Goal: Use online tool/utility

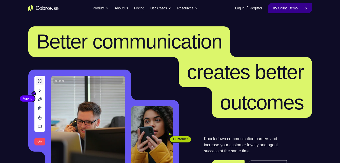
click at [281, 9] on link "Try Online Demo" at bounding box center [290, 8] width 44 height 10
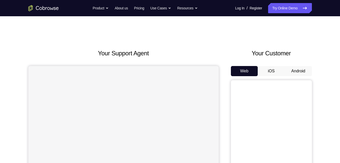
click at [276, 69] on button "iOS" at bounding box center [271, 71] width 27 height 10
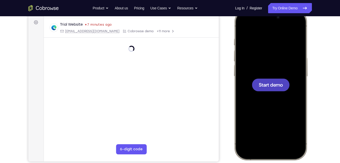
click at [267, 84] on span "Start demo" at bounding box center [271, 84] width 24 height 5
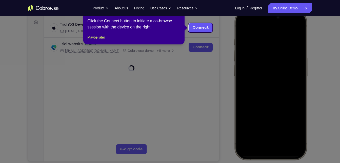
click at [207, 77] on icon at bounding box center [172, 81] width 344 height 163
click at [202, 28] on link "Connect" at bounding box center [200, 27] width 24 height 9
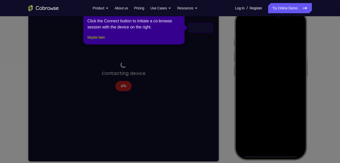
click at [100, 40] on button "Maybe later" at bounding box center [95, 37] width 17 height 6
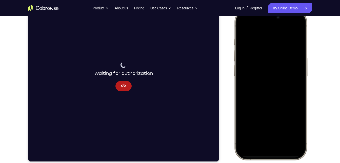
drag, startPoint x: 270, startPoint y: 156, endPoint x: 257, endPoint y: 70, distance: 86.9
click at [257, 70] on div at bounding box center [270, 84] width 67 height 145
click at [275, 141] on div at bounding box center [270, 84] width 67 height 145
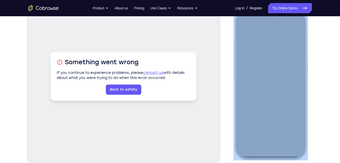
drag, startPoint x: 304, startPoint y: 103, endPoint x: 276, endPoint y: 105, distance: 28.9
click at [276, 105] on div at bounding box center [270, 84] width 74 height 150
click at [236, 70] on div at bounding box center [270, 84] width 74 height 150
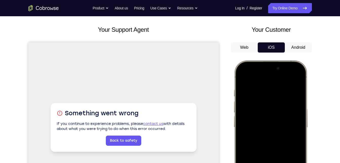
scroll to position [23, 0]
click at [295, 48] on button "Android" at bounding box center [298, 48] width 27 height 10
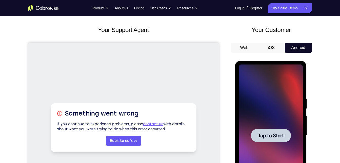
scroll to position [0, 0]
click at [269, 135] on span "Tap to Start" at bounding box center [271, 135] width 26 height 5
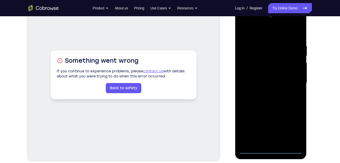
scroll to position [76, 0]
click at [269, 149] on div at bounding box center [271, 82] width 64 height 142
click at [268, 139] on div at bounding box center [271, 82] width 64 height 142
click at [273, 104] on div at bounding box center [271, 82] width 64 height 142
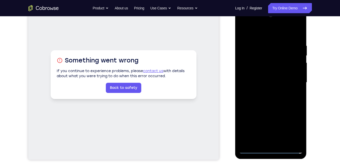
click at [301, 140] on div at bounding box center [271, 82] width 64 height 142
click at [252, 56] on div at bounding box center [271, 82] width 64 height 142
click at [265, 90] on div at bounding box center [271, 82] width 64 height 142
click at [265, 91] on div at bounding box center [271, 82] width 64 height 142
click at [260, 62] on div at bounding box center [271, 82] width 64 height 142
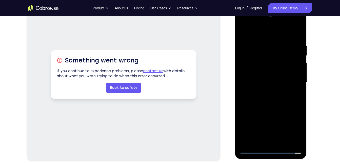
click at [263, 57] on div at bounding box center [271, 82] width 64 height 142
click at [261, 69] on div at bounding box center [271, 82] width 64 height 142
click at [264, 79] on div at bounding box center [271, 82] width 64 height 142
click at [277, 81] on div at bounding box center [271, 82] width 64 height 142
click at [278, 99] on div at bounding box center [271, 82] width 64 height 142
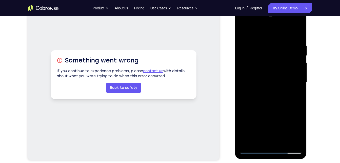
click at [276, 97] on div at bounding box center [271, 82] width 64 height 142
click at [298, 88] on div at bounding box center [271, 82] width 64 height 142
click at [273, 102] on div at bounding box center [271, 82] width 64 height 142
drag, startPoint x: 273, startPoint y: 92, endPoint x: 272, endPoint y: 66, distance: 26.1
click at [272, 66] on div at bounding box center [271, 82] width 64 height 142
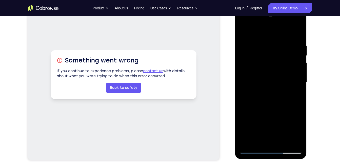
click at [300, 80] on div at bounding box center [271, 82] width 64 height 142
click at [242, 81] on div at bounding box center [271, 82] width 64 height 142
drag, startPoint x: 266, startPoint y: 93, endPoint x: 265, endPoint y: 48, distance: 44.6
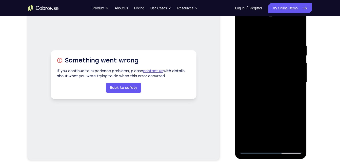
click at [265, 48] on div at bounding box center [271, 82] width 64 height 142
click at [243, 81] on div at bounding box center [271, 82] width 64 height 142
drag, startPoint x: 280, startPoint y: 76, endPoint x: 270, endPoint y: 38, distance: 39.0
click at [270, 38] on div at bounding box center [271, 82] width 64 height 142
drag, startPoint x: 267, startPoint y: 97, endPoint x: 273, endPoint y: 66, distance: 30.7
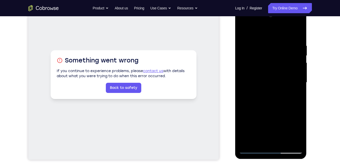
click at [273, 66] on div at bounding box center [271, 82] width 64 height 142
click at [299, 78] on div at bounding box center [271, 82] width 64 height 142
click at [244, 110] on div at bounding box center [271, 82] width 64 height 142
drag, startPoint x: 274, startPoint y: 97, endPoint x: 264, endPoint y: 53, distance: 45.4
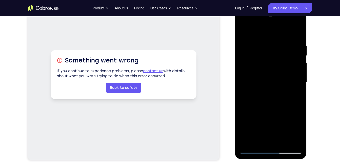
click at [264, 53] on div at bounding box center [271, 82] width 64 height 142
drag, startPoint x: 275, startPoint y: 114, endPoint x: 276, endPoint y: 71, distance: 43.6
click at [276, 71] on div at bounding box center [271, 82] width 64 height 142
click at [272, 93] on div at bounding box center [271, 82] width 64 height 142
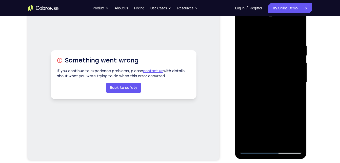
click at [299, 90] on div at bounding box center [271, 82] width 64 height 142
drag, startPoint x: 276, startPoint y: 84, endPoint x: 273, endPoint y: 49, distance: 35.4
click at [273, 49] on div at bounding box center [271, 82] width 64 height 142
drag, startPoint x: 269, startPoint y: 74, endPoint x: 262, endPoint y: 22, distance: 52.5
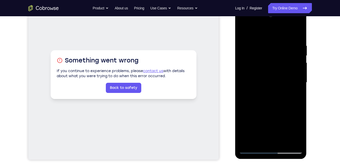
click at [262, 22] on div at bounding box center [271, 82] width 64 height 142
click at [276, 95] on div at bounding box center [271, 82] width 64 height 142
drag, startPoint x: 276, startPoint y: 95, endPoint x: 277, endPoint y: 85, distance: 9.9
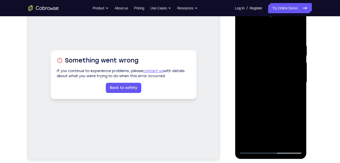
click at [277, 85] on div at bounding box center [271, 82] width 64 height 142
drag, startPoint x: 272, startPoint y: 109, endPoint x: 275, endPoint y: 57, distance: 51.7
click at [275, 57] on div at bounding box center [271, 82] width 64 height 142
click at [298, 30] on div at bounding box center [271, 82] width 64 height 142
click at [244, 29] on div at bounding box center [271, 82] width 64 height 142
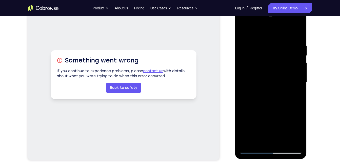
click at [244, 31] on div at bounding box center [271, 82] width 64 height 142
click at [283, 140] on div at bounding box center [271, 82] width 64 height 142
click at [270, 110] on div at bounding box center [271, 82] width 64 height 142
drag, startPoint x: 277, startPoint y: 109, endPoint x: 275, endPoint y: 65, distance: 44.1
click at [275, 65] on div at bounding box center [271, 82] width 64 height 142
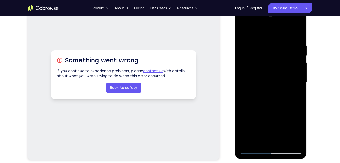
drag, startPoint x: 275, startPoint y: 135, endPoint x: 272, endPoint y: 85, distance: 50.2
click at [272, 85] on div at bounding box center [271, 82] width 64 height 142
drag, startPoint x: 267, startPoint y: 78, endPoint x: 267, endPoint y: 142, distance: 64.3
click at [267, 142] on div at bounding box center [271, 82] width 64 height 142
click at [245, 33] on div at bounding box center [271, 82] width 64 height 142
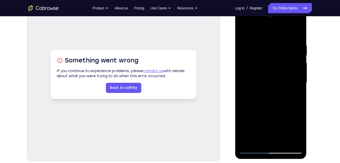
drag, startPoint x: 269, startPoint y: 85, endPoint x: 265, endPoint y: 33, distance: 52.4
click at [265, 33] on div at bounding box center [271, 82] width 64 height 142
drag, startPoint x: 269, startPoint y: 85, endPoint x: 266, endPoint y: 36, distance: 49.5
click at [266, 36] on div at bounding box center [271, 82] width 64 height 142
drag, startPoint x: 270, startPoint y: 103, endPoint x: 264, endPoint y: 36, distance: 67.1
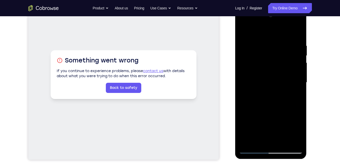
click at [264, 36] on div at bounding box center [271, 82] width 64 height 142
drag, startPoint x: 277, startPoint y: 102, endPoint x: 272, endPoint y: 50, distance: 52.4
click at [272, 50] on div at bounding box center [271, 82] width 64 height 142
drag, startPoint x: 273, startPoint y: 87, endPoint x: 274, endPoint y: 37, distance: 50.4
click at [274, 37] on div at bounding box center [271, 82] width 64 height 142
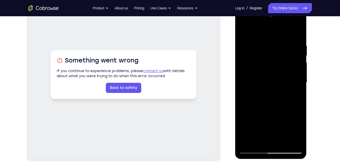
drag, startPoint x: 274, startPoint y: 97, endPoint x: 274, endPoint y: 41, distance: 55.2
click at [274, 41] on div at bounding box center [271, 82] width 64 height 142
drag, startPoint x: 273, startPoint y: 98, endPoint x: 265, endPoint y: 34, distance: 64.1
click at [265, 34] on div at bounding box center [271, 82] width 64 height 142
drag, startPoint x: 272, startPoint y: 83, endPoint x: 273, endPoint y: 30, distance: 52.2
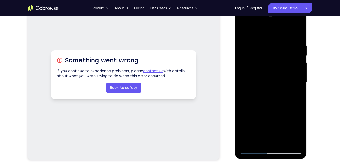
click at [273, 30] on div at bounding box center [271, 82] width 64 height 142
drag, startPoint x: 272, startPoint y: 108, endPoint x: 274, endPoint y: 46, distance: 62.1
click at [274, 46] on div at bounding box center [271, 82] width 64 height 142
click at [272, 57] on div at bounding box center [271, 82] width 64 height 142
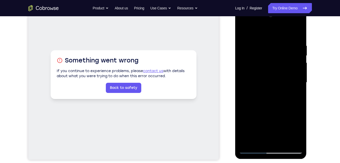
drag, startPoint x: 276, startPoint y: 95, endPoint x: 268, endPoint y: 29, distance: 66.8
click at [268, 29] on div at bounding box center [271, 82] width 64 height 142
drag, startPoint x: 272, startPoint y: 84, endPoint x: 270, endPoint y: 36, distance: 48.7
click at [270, 36] on div at bounding box center [271, 82] width 64 height 142
drag, startPoint x: 273, startPoint y: 99, endPoint x: 273, endPoint y: 34, distance: 65.6
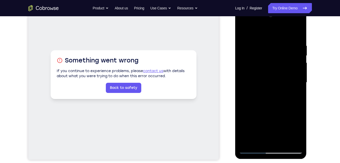
click at [273, 34] on div at bounding box center [271, 82] width 64 height 142
drag, startPoint x: 274, startPoint y: 75, endPoint x: 274, endPoint y: 34, distance: 40.8
click at [274, 34] on div at bounding box center [271, 82] width 64 height 142
click at [297, 61] on div at bounding box center [271, 82] width 64 height 142
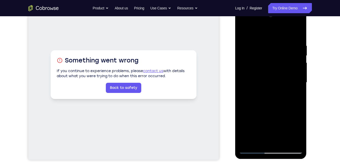
drag, startPoint x: 273, startPoint y: 62, endPoint x: 263, endPoint y: -3, distance: 65.6
click at [263, 8] on html "Online web based iOS Simulators and Android Emulators. Run iPhone, iPad, Mobile…" at bounding box center [271, 84] width 72 height 152
drag, startPoint x: 273, startPoint y: 103, endPoint x: 268, endPoint y: 38, distance: 64.5
click at [268, 38] on div at bounding box center [271, 82] width 64 height 142
drag, startPoint x: 270, startPoint y: 57, endPoint x: 275, endPoint y: 123, distance: 65.8
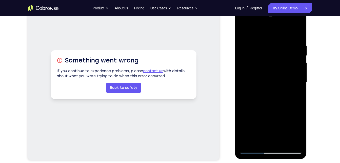
click at [275, 123] on div at bounding box center [271, 82] width 64 height 142
drag, startPoint x: 272, startPoint y: 81, endPoint x: 280, endPoint y: 161, distance: 80.0
click at [280, 160] on html "Online web based iOS Simulators and Android Emulators. Run iPhone, iPad, Mobile…" at bounding box center [271, 84] width 72 height 152
drag, startPoint x: 272, startPoint y: 97, endPoint x: 270, endPoint y: 35, distance: 61.6
click at [270, 35] on div at bounding box center [271, 82] width 64 height 142
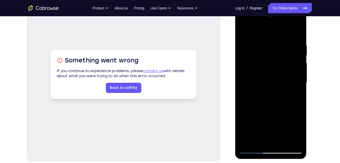
drag, startPoint x: 272, startPoint y: 83, endPoint x: 272, endPoint y: 29, distance: 54.2
click at [272, 29] on div at bounding box center [271, 82] width 64 height 142
drag, startPoint x: 273, startPoint y: 91, endPoint x: 273, endPoint y: 43, distance: 47.9
click at [273, 43] on div at bounding box center [271, 82] width 64 height 142
drag, startPoint x: 275, startPoint y: 91, endPoint x: 277, endPoint y: 47, distance: 43.6
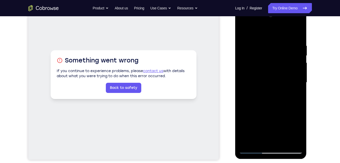
click at [277, 47] on div at bounding box center [271, 82] width 64 height 142
drag, startPoint x: 279, startPoint y: 106, endPoint x: 280, endPoint y: 37, distance: 69.2
click at [280, 37] on div at bounding box center [271, 82] width 64 height 142
drag, startPoint x: 269, startPoint y: 86, endPoint x: 266, endPoint y: 23, distance: 63.7
click at [266, 23] on div at bounding box center [271, 82] width 64 height 142
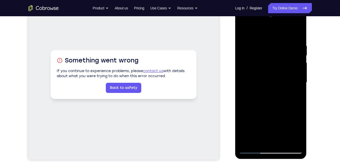
drag, startPoint x: 275, startPoint y: 90, endPoint x: 276, endPoint y: 24, distance: 66.6
click at [276, 24] on div at bounding box center [271, 82] width 64 height 142
drag, startPoint x: 261, startPoint y: 83, endPoint x: 262, endPoint y: 39, distance: 43.8
click at [262, 39] on div at bounding box center [271, 82] width 64 height 142
drag, startPoint x: 274, startPoint y: 113, endPoint x: 272, endPoint y: 53, distance: 60.6
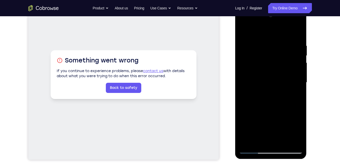
click at [272, 53] on div at bounding box center [271, 82] width 64 height 142
drag, startPoint x: 272, startPoint y: 53, endPoint x: 266, endPoint y: 51, distance: 6.1
click at [266, 51] on div at bounding box center [271, 82] width 64 height 142
drag, startPoint x: 280, startPoint y: 106, endPoint x: 270, endPoint y: 26, distance: 80.9
click at [270, 26] on div at bounding box center [271, 82] width 64 height 142
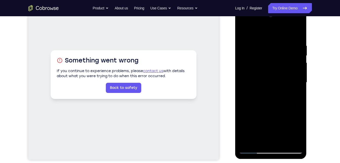
click at [278, 53] on div at bounding box center [271, 82] width 64 height 142
drag, startPoint x: 278, startPoint y: 53, endPoint x: 285, endPoint y: -18, distance: 71.4
click at [285, 8] on html "Online web based iOS Simulators and Android Emulators. Run iPhone, iPad, Mobile…" at bounding box center [271, 84] width 72 height 152
drag, startPoint x: 278, startPoint y: 82, endPoint x: 501, endPoint y: 169, distance: 240.0
click at [266, 160] on html "Online web based iOS Simulators and Android Emulators. Run iPhone, iPad, Mobile…" at bounding box center [271, 84] width 72 height 152
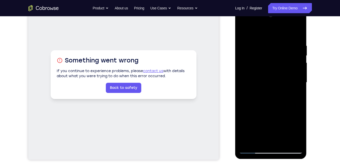
drag, startPoint x: 277, startPoint y: 78, endPoint x: 272, endPoint y: 117, distance: 39.7
click at [272, 117] on div at bounding box center [271, 82] width 64 height 142
drag, startPoint x: 275, startPoint y: 97, endPoint x: 282, endPoint y: 36, distance: 61.4
click at [282, 36] on div at bounding box center [271, 82] width 64 height 142
click at [280, 98] on div at bounding box center [271, 82] width 64 height 142
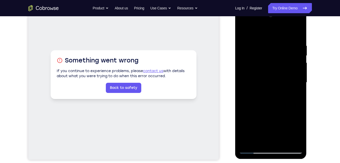
drag, startPoint x: 280, startPoint y: 98, endPoint x: 281, endPoint y: 47, distance: 50.7
click at [281, 47] on div at bounding box center [271, 82] width 64 height 142
drag, startPoint x: 283, startPoint y: 102, endPoint x: 283, endPoint y: 39, distance: 62.6
click at [283, 39] on div at bounding box center [271, 82] width 64 height 142
drag, startPoint x: 279, startPoint y: 90, endPoint x: 289, endPoint y: 47, distance: 43.4
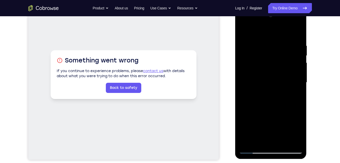
click at [289, 47] on div at bounding box center [271, 82] width 64 height 142
drag, startPoint x: 284, startPoint y: 88, endPoint x: 286, endPoint y: 22, distance: 65.9
click at [286, 22] on div at bounding box center [271, 82] width 64 height 142
drag, startPoint x: 275, startPoint y: 103, endPoint x: 279, endPoint y: 33, distance: 70.1
click at [279, 33] on div at bounding box center [271, 82] width 64 height 142
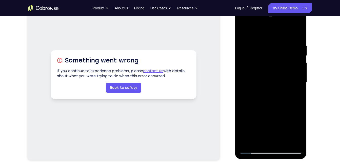
click at [298, 69] on div at bounding box center [271, 82] width 64 height 142
drag, startPoint x: 279, startPoint y: 113, endPoint x: 275, endPoint y: 34, distance: 78.6
click at [275, 34] on div at bounding box center [271, 82] width 64 height 142
drag, startPoint x: 274, startPoint y: 86, endPoint x: 269, endPoint y: 20, distance: 66.5
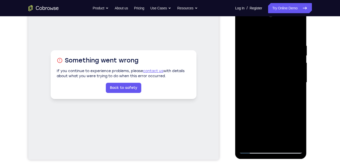
click at [269, 20] on div at bounding box center [271, 82] width 64 height 142
drag, startPoint x: 274, startPoint y: 93, endPoint x: 272, endPoint y: 47, distance: 45.4
click at [272, 47] on div at bounding box center [271, 82] width 64 height 142
drag, startPoint x: 271, startPoint y: 54, endPoint x: 277, endPoint y: 10, distance: 44.7
click at [277, 10] on div at bounding box center [271, 83] width 72 height 151
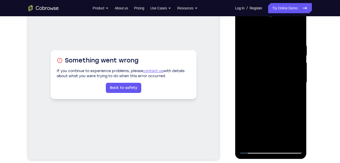
drag, startPoint x: 284, startPoint y: 120, endPoint x: 288, endPoint y: 52, distance: 68.0
click at [288, 52] on div at bounding box center [271, 82] width 64 height 142
drag, startPoint x: 285, startPoint y: 55, endPoint x: 282, endPoint y: 92, distance: 37.1
click at [282, 92] on div at bounding box center [271, 82] width 64 height 142
drag, startPoint x: 283, startPoint y: 54, endPoint x: 285, endPoint y: 27, distance: 27.2
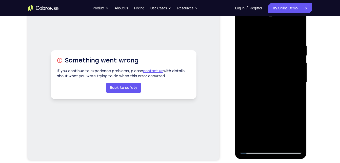
click at [285, 27] on div at bounding box center [271, 82] width 64 height 142
drag, startPoint x: 282, startPoint y: 76, endPoint x: 286, endPoint y: 33, distance: 43.3
click at [286, 33] on div at bounding box center [271, 82] width 64 height 142
click at [245, 103] on div at bounding box center [271, 82] width 64 height 142
drag, startPoint x: 281, startPoint y: 89, endPoint x: 274, endPoint y: 21, distance: 69.3
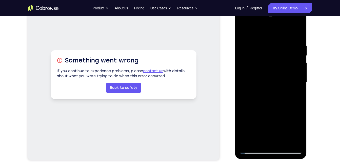
click at [274, 21] on div at bounding box center [271, 82] width 64 height 142
drag, startPoint x: 285, startPoint y: 50, endPoint x: 286, endPoint y: 30, distance: 19.5
click at [286, 30] on div at bounding box center [271, 82] width 64 height 142
click at [283, 141] on div at bounding box center [271, 82] width 64 height 142
drag, startPoint x: 280, startPoint y: 104, endPoint x: 278, endPoint y: 62, distance: 42.3
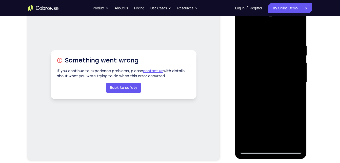
click at [278, 62] on div at bounding box center [271, 82] width 64 height 142
click at [244, 32] on div at bounding box center [271, 82] width 64 height 142
click at [282, 140] on div at bounding box center [271, 82] width 64 height 142
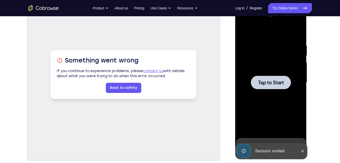
click at [265, 78] on div at bounding box center [271, 81] width 40 height 13
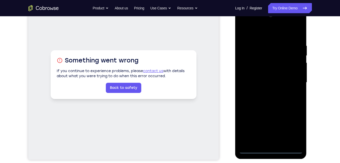
click at [270, 151] on div at bounding box center [271, 82] width 64 height 142
click at [275, 109] on div at bounding box center [271, 82] width 64 height 142
click at [265, 143] on div at bounding box center [271, 82] width 64 height 142
click at [298, 139] on div at bounding box center [271, 82] width 64 height 142
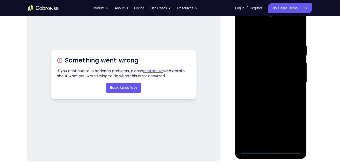
click at [265, 91] on div at bounding box center [271, 82] width 64 height 142
drag, startPoint x: 265, startPoint y: 91, endPoint x: 265, endPoint y: 80, distance: 11.7
click at [265, 80] on div at bounding box center [271, 82] width 64 height 142
click at [261, 52] on div at bounding box center [271, 82] width 64 height 142
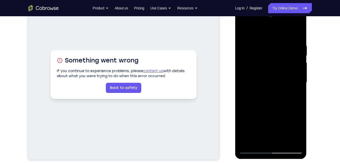
click at [261, 61] on div at bounding box center [271, 82] width 64 height 142
click at [263, 71] on div at bounding box center [271, 82] width 64 height 142
click at [266, 81] on div at bounding box center [271, 82] width 64 height 142
click at [271, 98] on div at bounding box center [271, 82] width 64 height 142
click at [268, 82] on div at bounding box center [271, 82] width 64 height 142
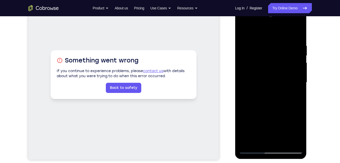
click at [269, 73] on div at bounding box center [271, 82] width 64 height 142
click at [272, 92] on div at bounding box center [271, 82] width 64 height 142
click at [272, 93] on div at bounding box center [271, 82] width 64 height 142
click at [270, 102] on div at bounding box center [271, 82] width 64 height 142
click at [287, 109] on div at bounding box center [271, 82] width 64 height 142
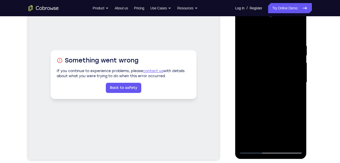
click at [287, 109] on div at bounding box center [271, 82] width 64 height 142
click at [300, 105] on div at bounding box center [271, 82] width 64 height 142
drag, startPoint x: 282, startPoint y: 95, endPoint x: 272, endPoint y: 54, distance: 42.6
click at [272, 54] on div at bounding box center [271, 82] width 64 height 142
drag, startPoint x: 274, startPoint y: 104, endPoint x: 268, endPoint y: 49, distance: 54.5
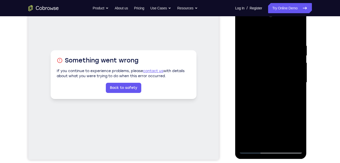
click at [268, 49] on div at bounding box center [271, 82] width 64 height 142
drag, startPoint x: 280, startPoint y: 104, endPoint x: 268, endPoint y: 39, distance: 66.1
click at [268, 39] on div at bounding box center [271, 82] width 64 height 142
drag, startPoint x: 265, startPoint y: 84, endPoint x: 264, endPoint y: 36, distance: 48.4
click at [264, 36] on div at bounding box center [271, 82] width 64 height 142
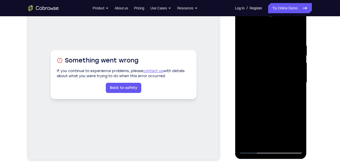
drag, startPoint x: 277, startPoint y: 84, endPoint x: 264, endPoint y: 23, distance: 62.1
click at [264, 23] on div at bounding box center [271, 82] width 64 height 142
drag, startPoint x: 279, startPoint y: 93, endPoint x: 272, endPoint y: 57, distance: 36.8
click at [272, 57] on div at bounding box center [271, 82] width 64 height 142
drag, startPoint x: 273, startPoint y: 46, endPoint x: 276, endPoint y: 82, distance: 36.1
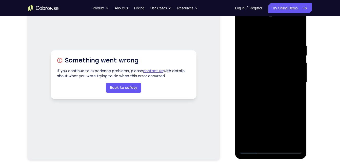
click at [276, 82] on div at bounding box center [271, 82] width 64 height 142
click at [298, 127] on div at bounding box center [271, 82] width 64 height 142
click at [298, 80] on div at bounding box center [271, 82] width 64 height 142
drag, startPoint x: 280, startPoint y: 82, endPoint x: 503, endPoint y: 22, distance: 230.8
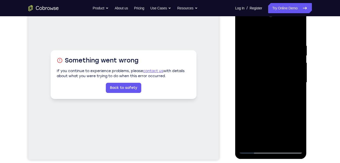
click at [267, 14] on div at bounding box center [271, 82] width 64 height 142
click at [259, 139] on div at bounding box center [271, 82] width 64 height 142
click at [261, 29] on div at bounding box center [271, 82] width 64 height 142
click at [247, 60] on div at bounding box center [271, 82] width 64 height 142
click at [245, 64] on div at bounding box center [271, 82] width 64 height 142
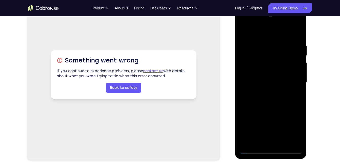
click at [297, 71] on div at bounding box center [271, 82] width 64 height 142
click at [294, 85] on div at bounding box center [271, 82] width 64 height 142
click at [292, 131] on div at bounding box center [271, 82] width 64 height 142
click at [296, 86] on div at bounding box center [271, 82] width 64 height 142
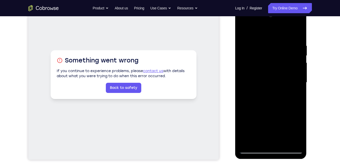
click at [243, 31] on div at bounding box center [271, 82] width 64 height 142
click at [248, 140] on div at bounding box center [271, 82] width 64 height 142
drag, startPoint x: 268, startPoint y: 105, endPoint x: 278, endPoint y: 37, distance: 68.1
click at [278, 37] on div at bounding box center [271, 82] width 64 height 142
drag, startPoint x: 274, startPoint y: 86, endPoint x: 270, endPoint y: 20, distance: 66.2
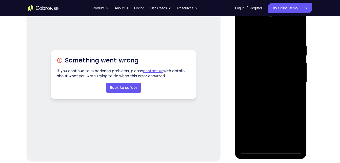
click at [270, 20] on div at bounding box center [271, 82] width 64 height 142
drag, startPoint x: 278, startPoint y: 96, endPoint x: 267, endPoint y: 13, distance: 83.9
click at [267, 13] on div at bounding box center [271, 82] width 64 height 142
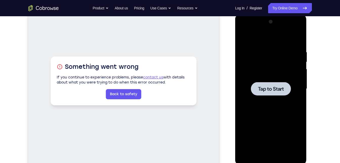
scroll to position [70, 0]
click at [226, 29] on div "Your Support Agent Your Customer Web iOS Android" at bounding box center [170, 71] width 284 height 187
